Goal: Information Seeking & Learning: Learn about a topic

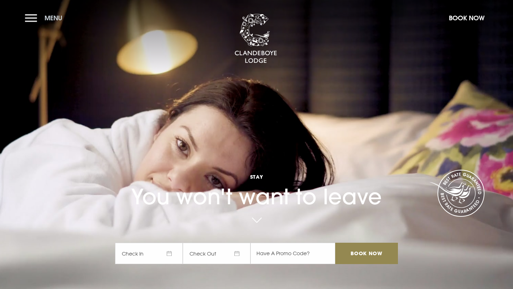
click at [29, 18] on button "Menu" at bounding box center [45, 17] width 41 height 15
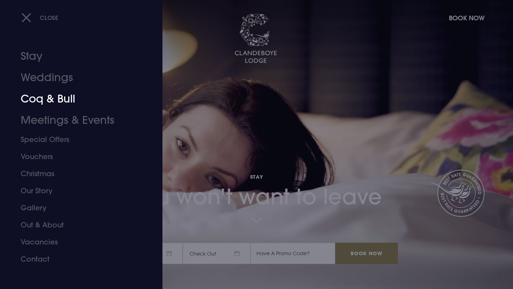
click at [36, 99] on link "Coq & Bull" at bounding box center [77, 98] width 113 height 21
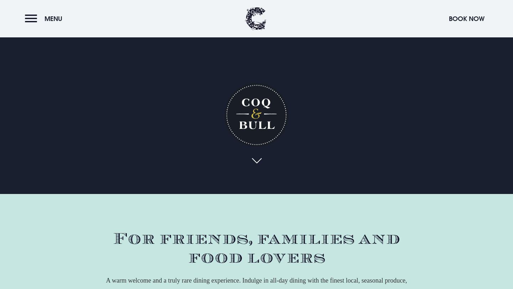
scroll to position [96, 0]
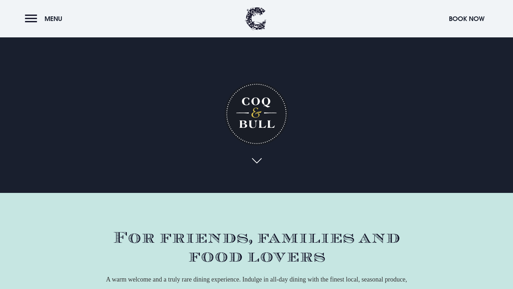
click at [259, 156] on link at bounding box center [256, 162] width 16 height 16
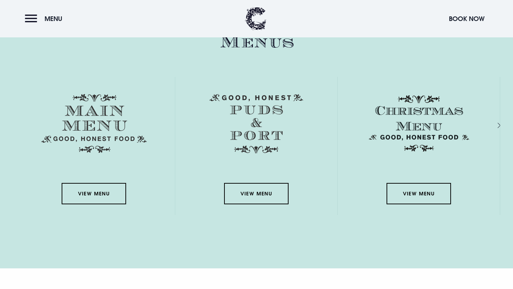
scroll to position [1231, 0]
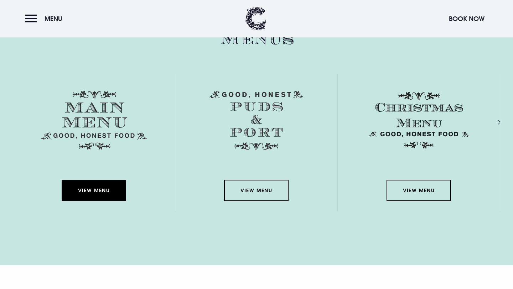
click at [98, 191] on link "View Menu" at bounding box center [94, 190] width 64 height 21
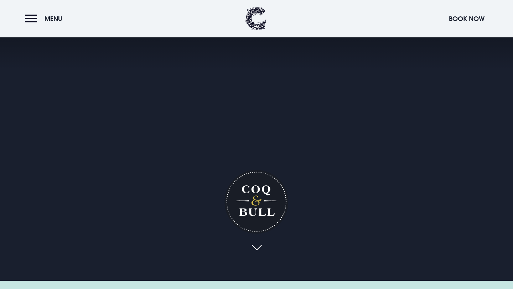
scroll to position [0, 0]
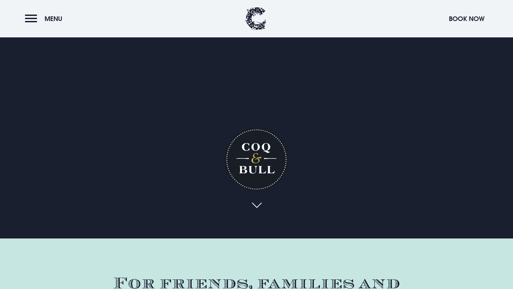
scroll to position [96, 0]
